Goal: Task Accomplishment & Management: Manage account settings

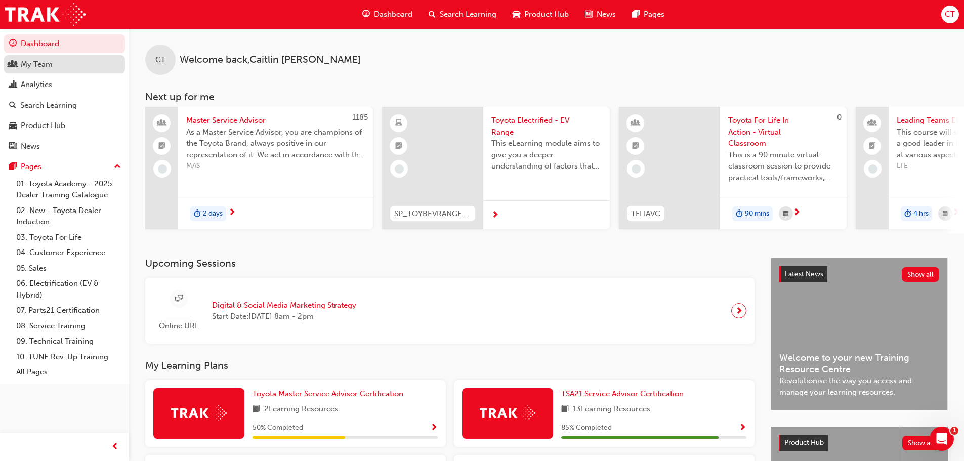
click at [56, 65] on div "My Team" at bounding box center [64, 64] width 111 height 13
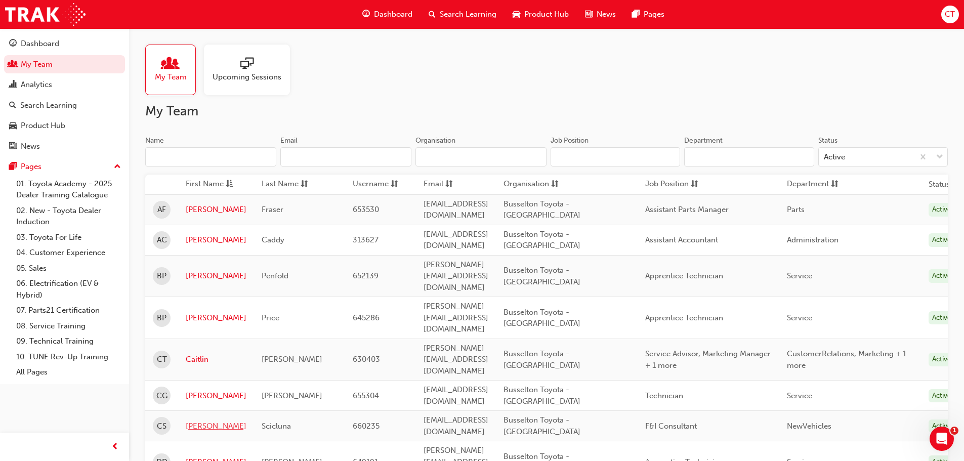
click at [189, 421] on link "[PERSON_NAME]" at bounding box center [216, 427] width 61 height 12
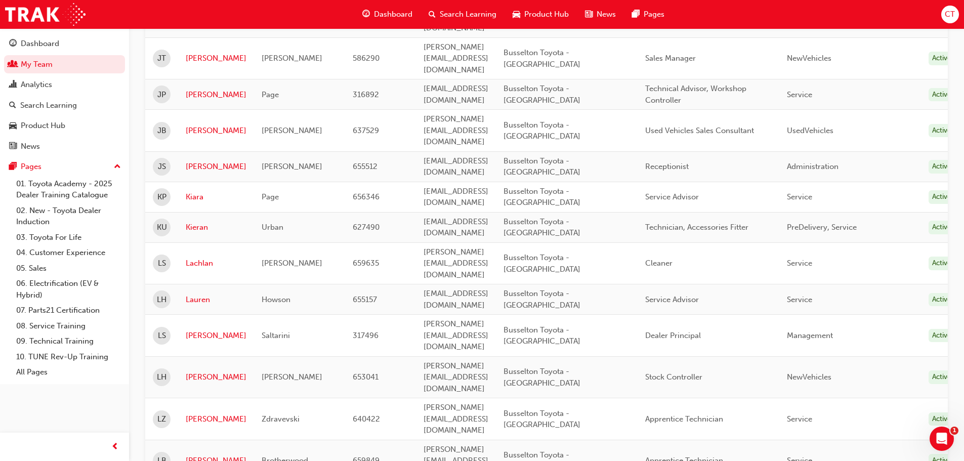
scroll to position [810, 0]
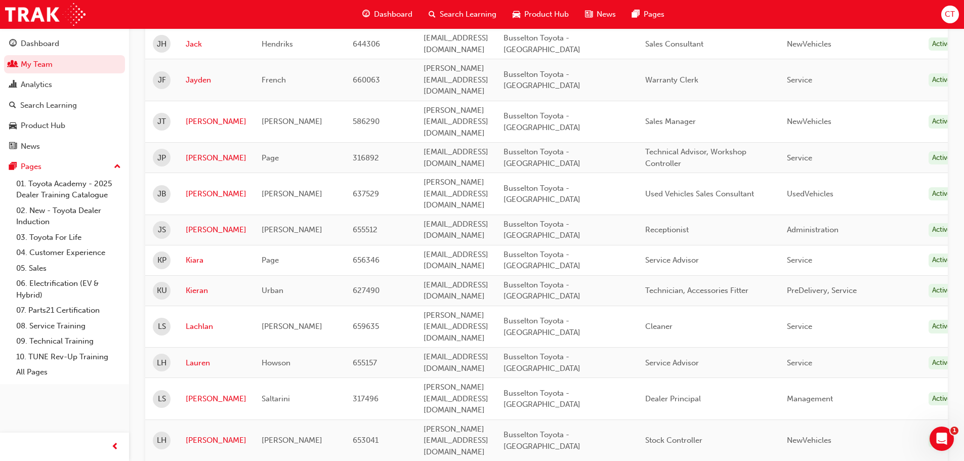
scroll to position [658, 0]
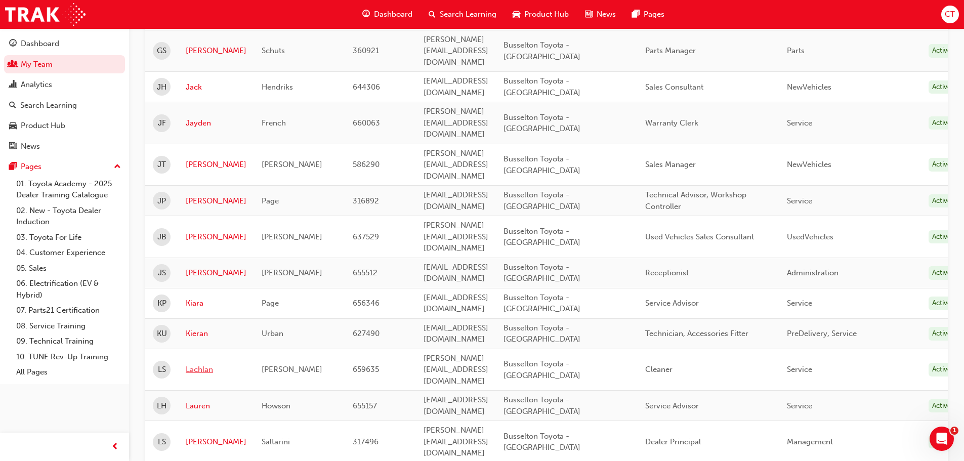
click at [195, 364] on link "Lachlan" at bounding box center [216, 370] width 61 height 12
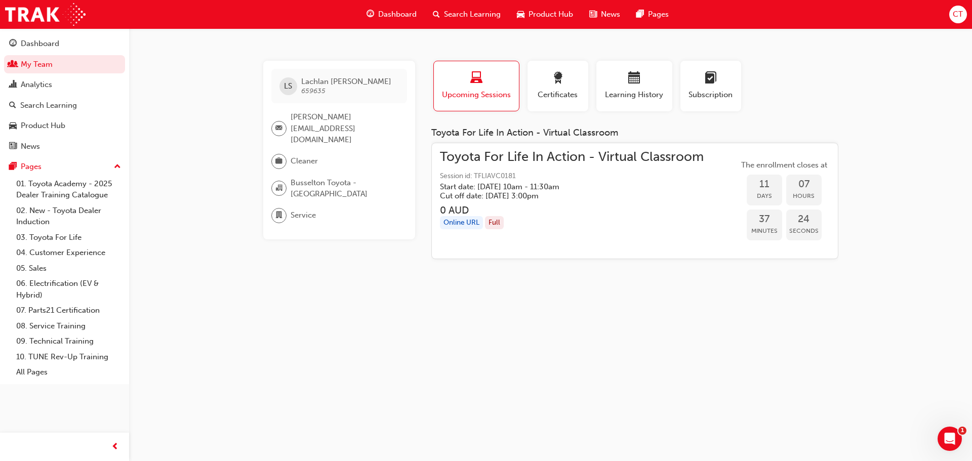
click at [651, 235] on div "Toyota For Life In Action - Virtual Classroom Session id: TFLIAVC0181 Start dat…" at bounding box center [572, 201] width 264 height 100
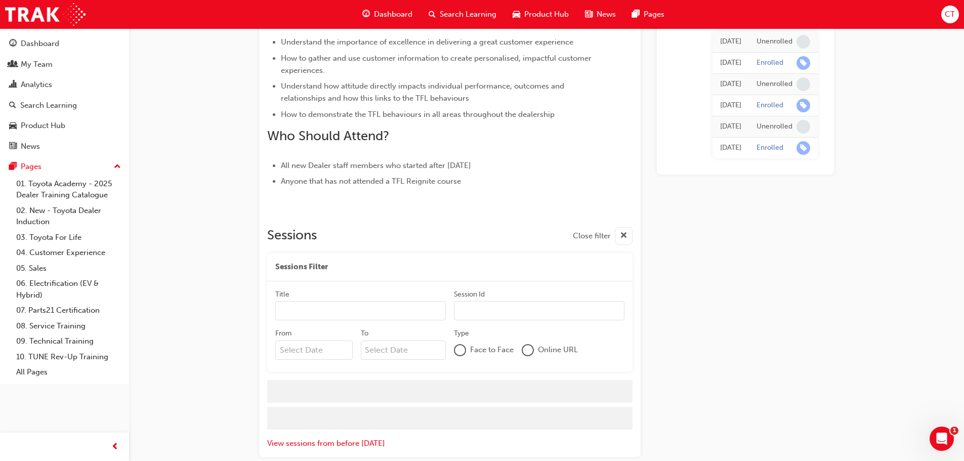
scroll to position [2872, 0]
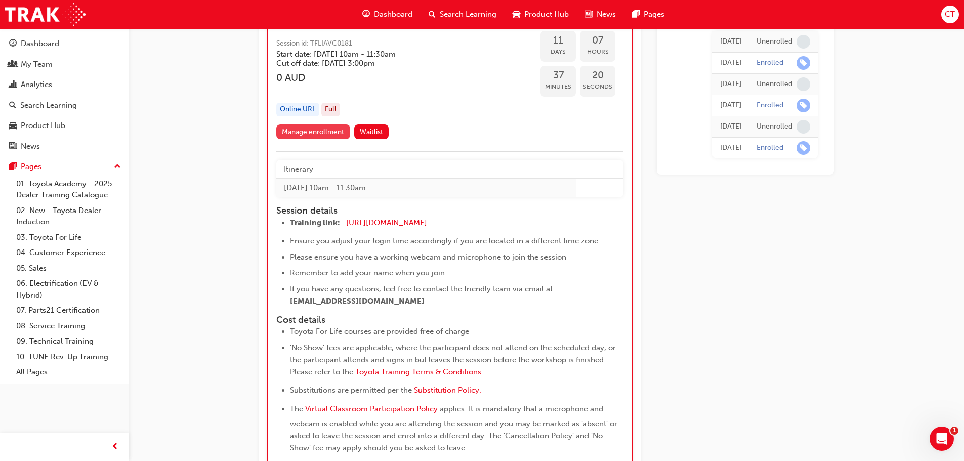
click at [330, 135] on link "Manage enrollment" at bounding box center [313, 131] width 74 height 15
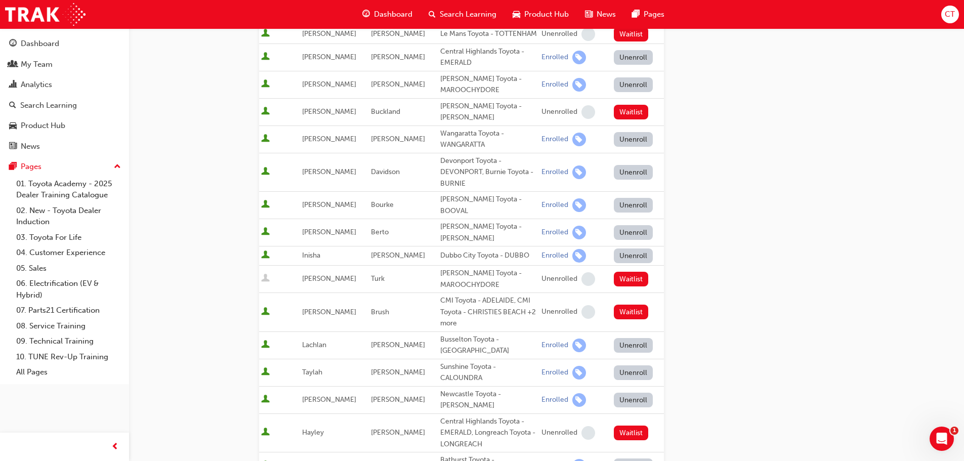
scroll to position [405, 0]
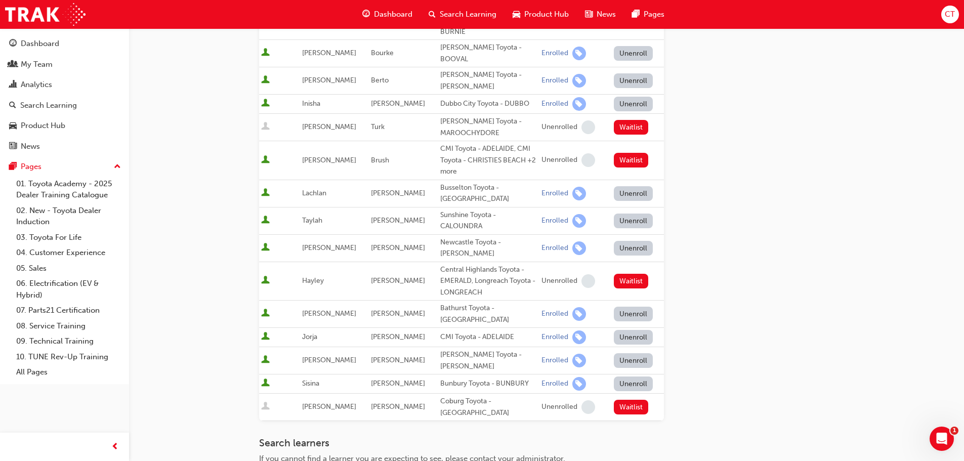
click at [634, 186] on button "Unenroll" at bounding box center [633, 193] width 39 height 15
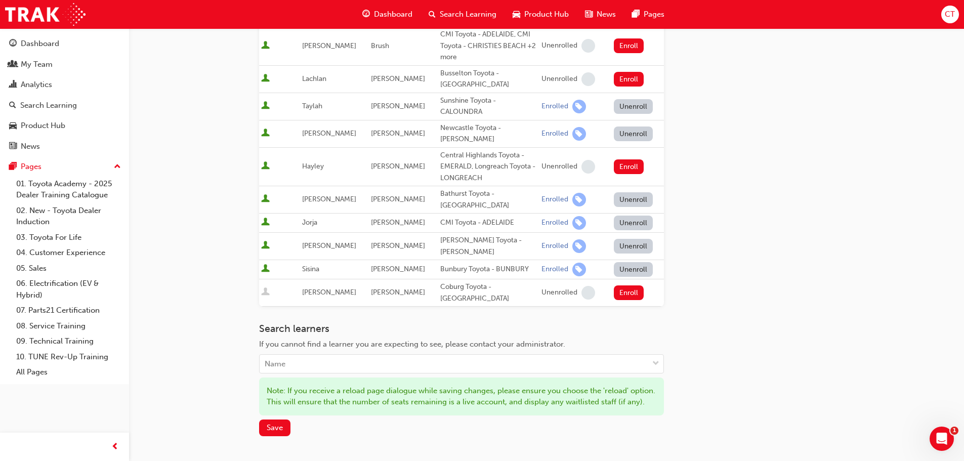
scroll to position [590, 0]
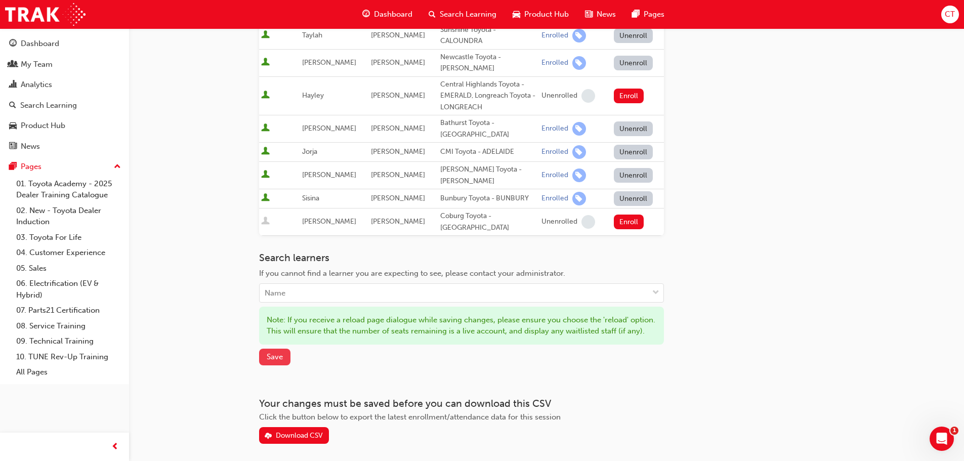
click at [264, 349] on button "Save" at bounding box center [274, 357] width 31 height 17
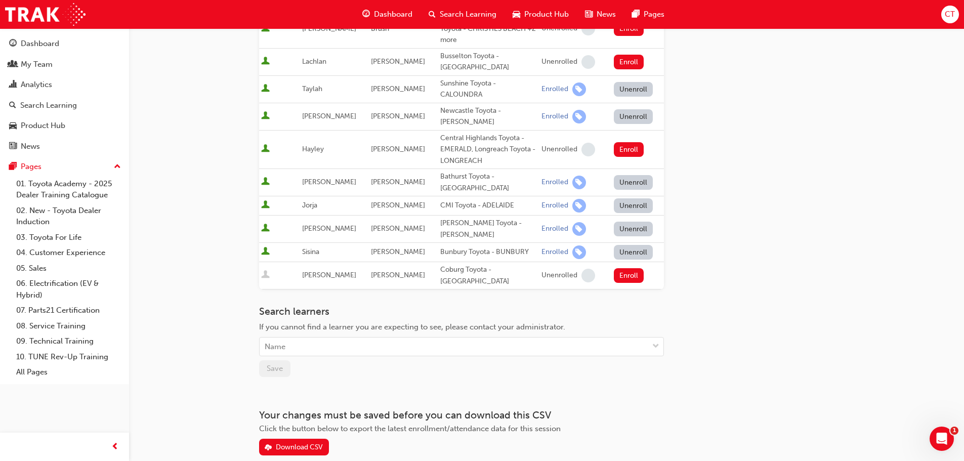
scroll to position [334, 0]
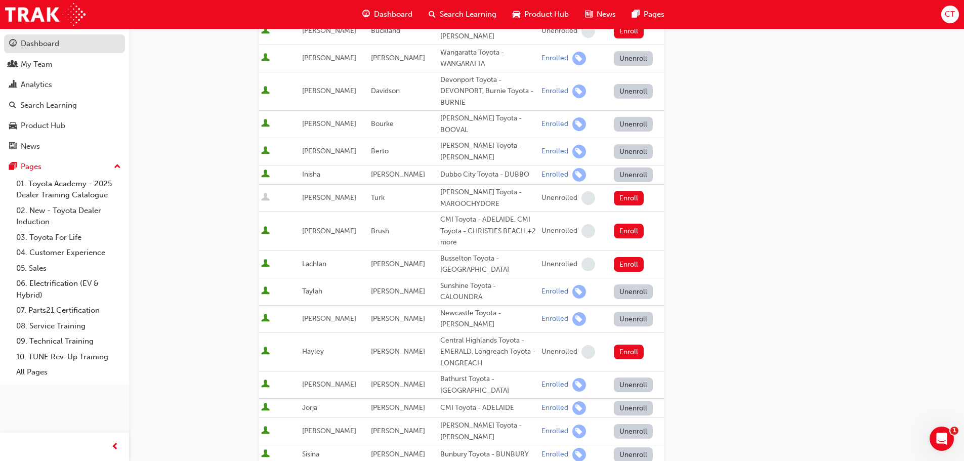
click at [44, 44] on div "Dashboard" at bounding box center [40, 44] width 38 height 12
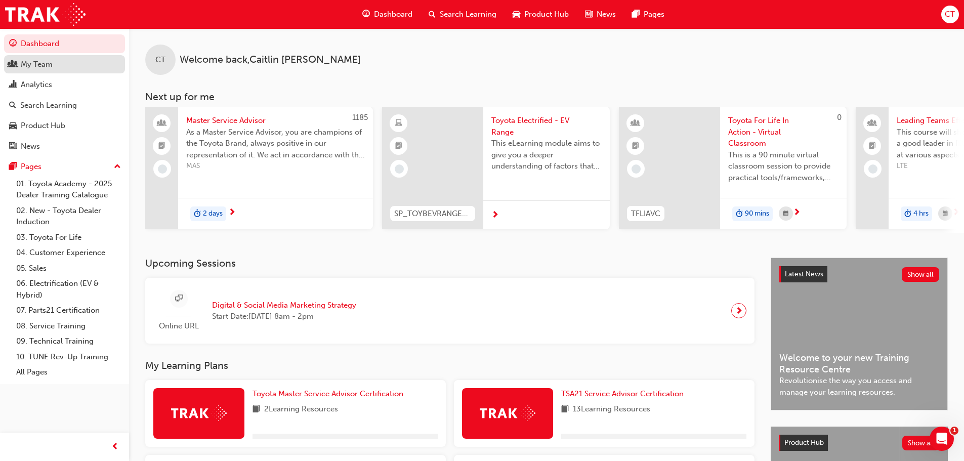
click at [26, 67] on div "My Team" at bounding box center [37, 65] width 32 height 12
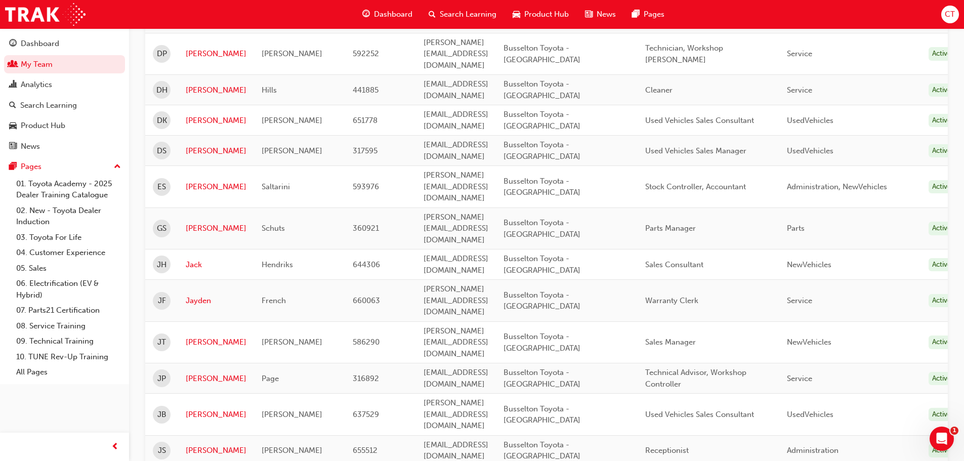
scroll to position [557, 0]
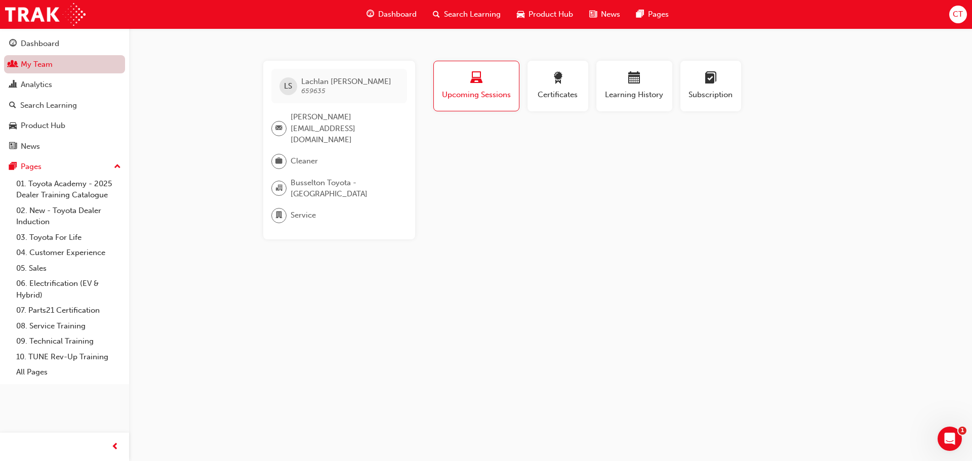
click at [32, 62] on link "My Team" at bounding box center [64, 64] width 121 height 19
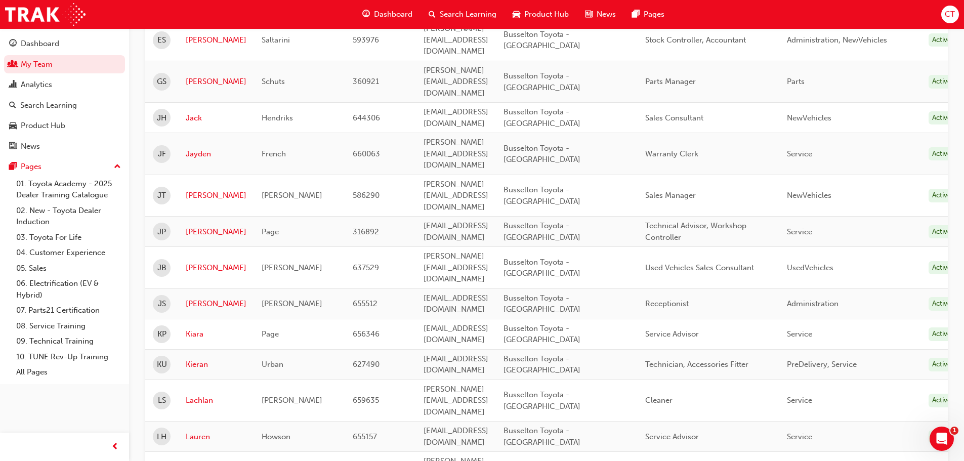
scroll to position [708, 0]
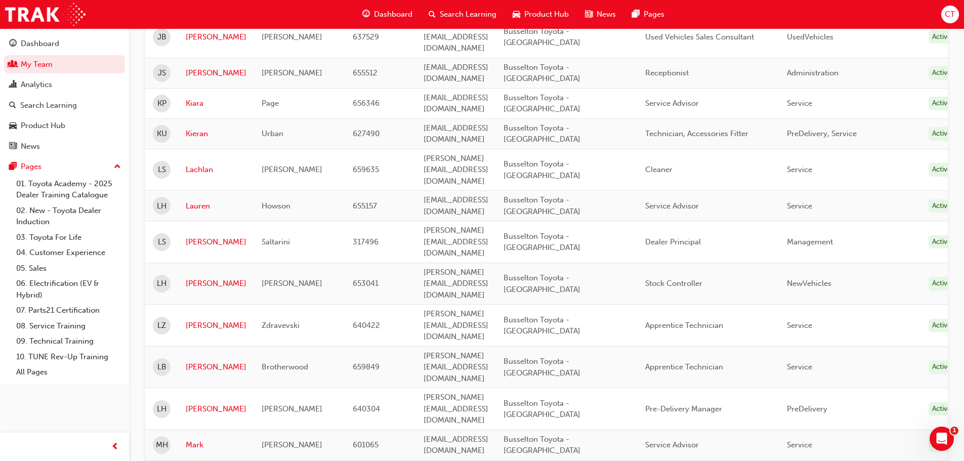
scroll to position [777, 0]
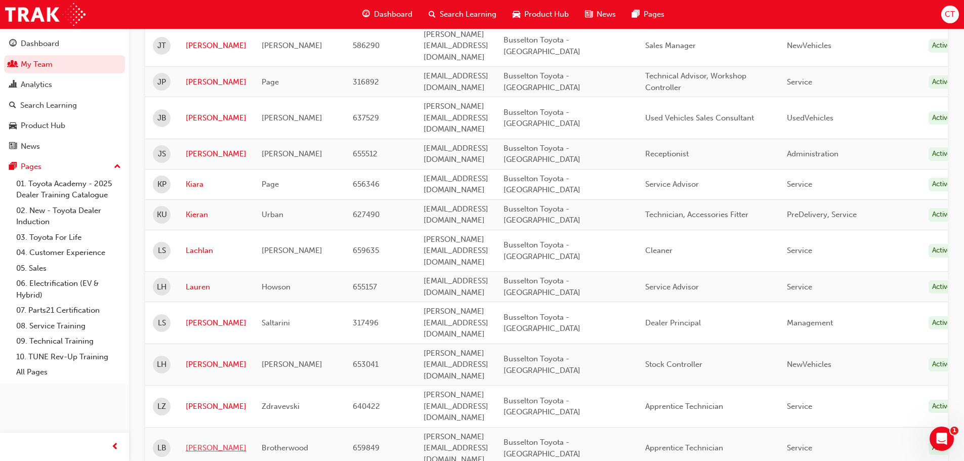
click at [191, 442] on link "[PERSON_NAME]" at bounding box center [216, 448] width 61 height 12
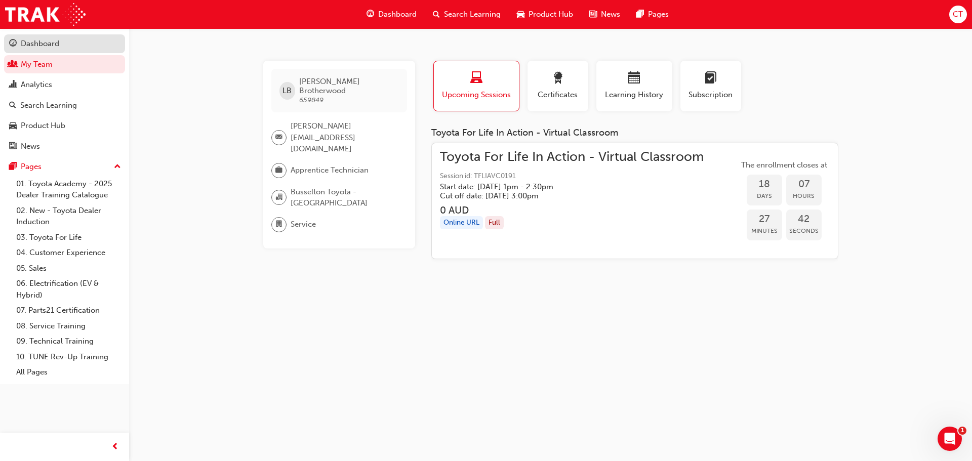
click at [37, 44] on div "Dashboard" at bounding box center [40, 44] width 38 height 12
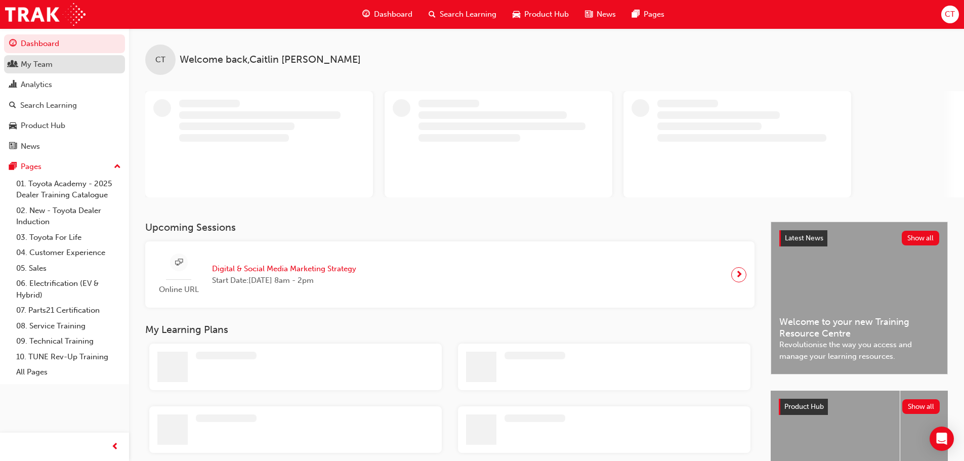
click at [53, 61] on div "My Team" at bounding box center [64, 64] width 111 height 13
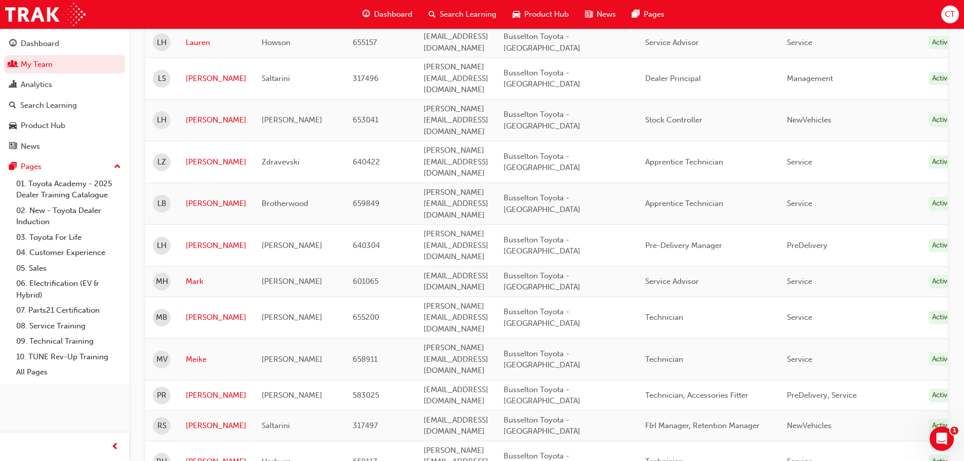
scroll to position [1030, 0]
